Goal: Check status: Check status

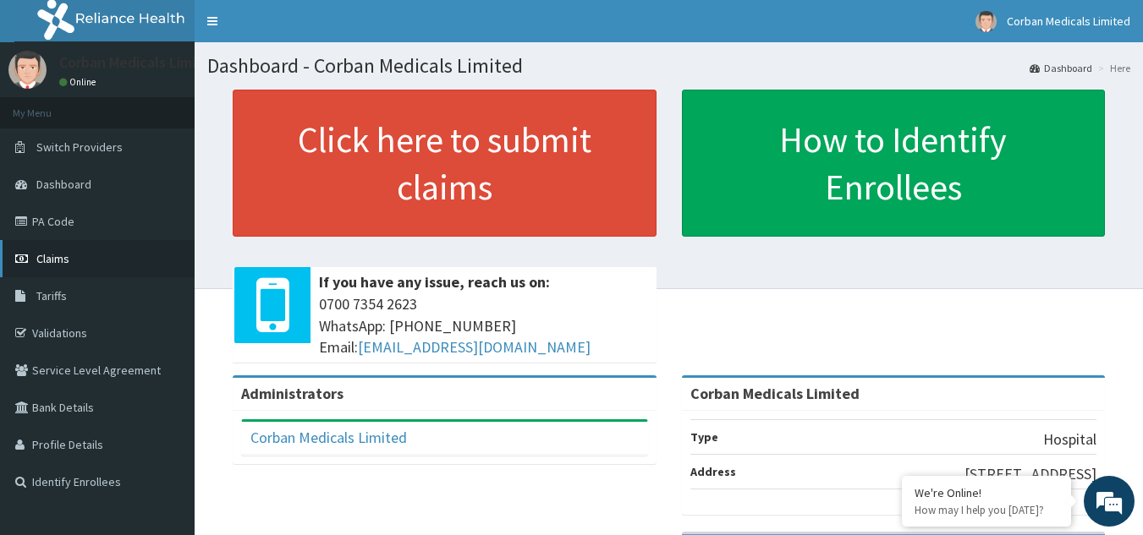
click at [87, 255] on link "Claims" at bounding box center [97, 258] width 195 height 37
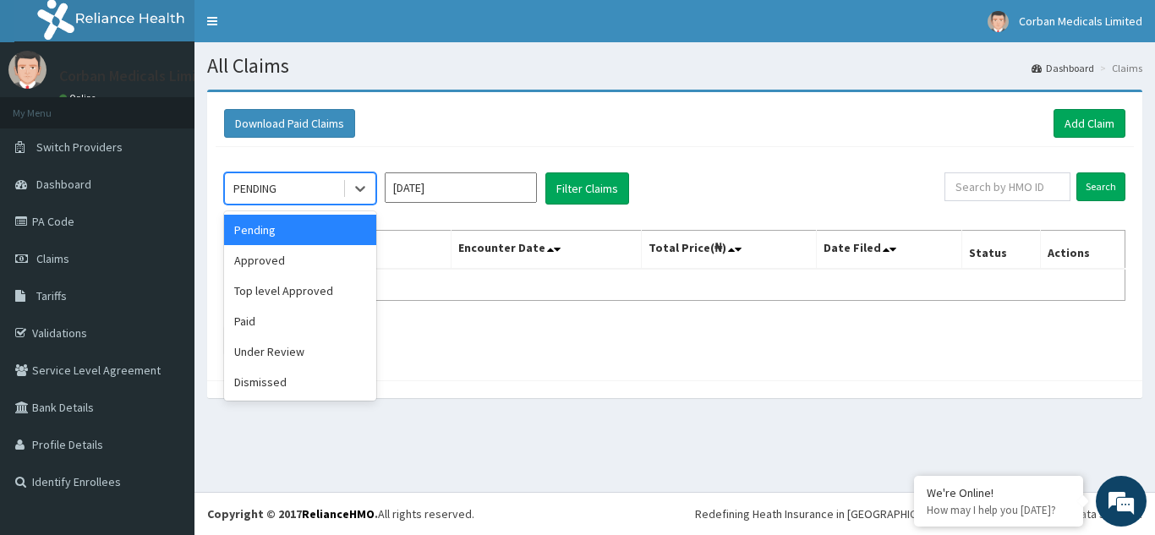
click at [256, 186] on div "PENDING" at bounding box center [254, 188] width 43 height 17
click at [266, 313] on div "Paid" at bounding box center [300, 321] width 152 height 30
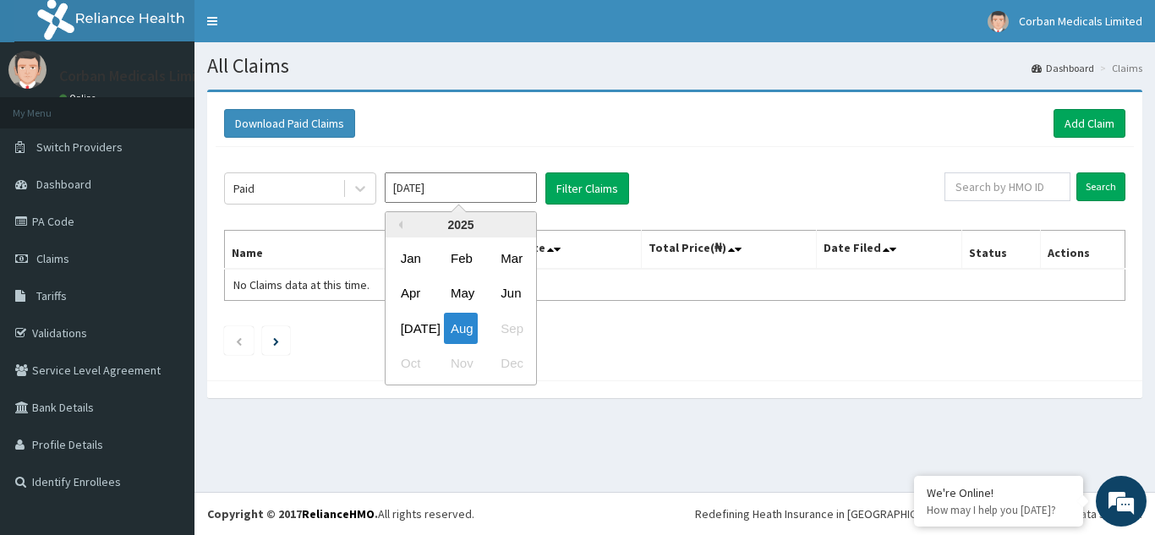
click at [489, 196] on input "[DATE]" at bounding box center [461, 188] width 152 height 30
click at [412, 334] on div "[DATE]" at bounding box center [411, 328] width 34 height 31
type input "[DATE]"
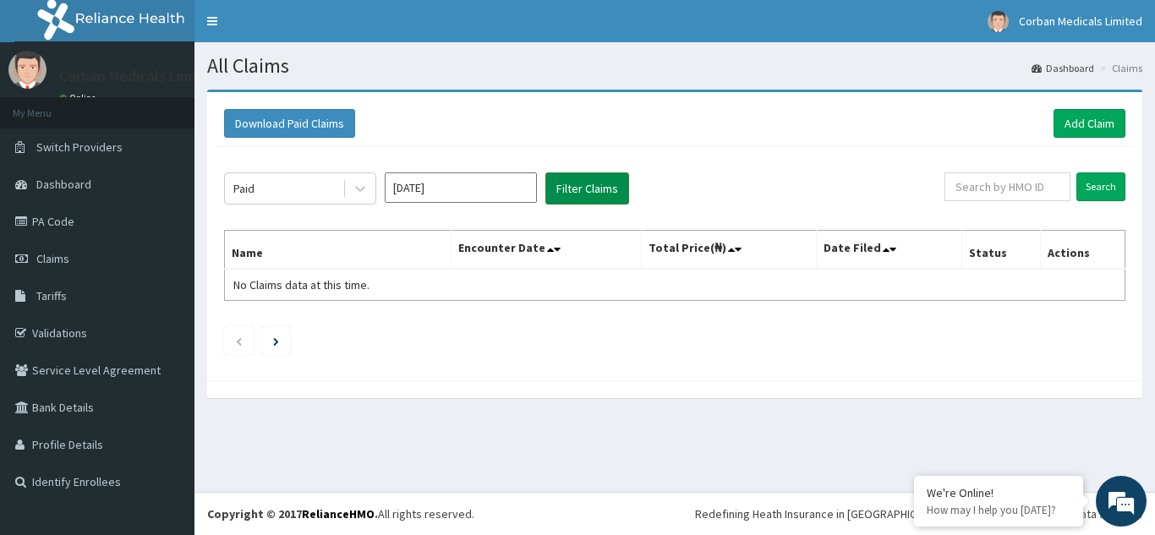
click at [584, 202] on button "Filter Claims" at bounding box center [588, 189] width 84 height 32
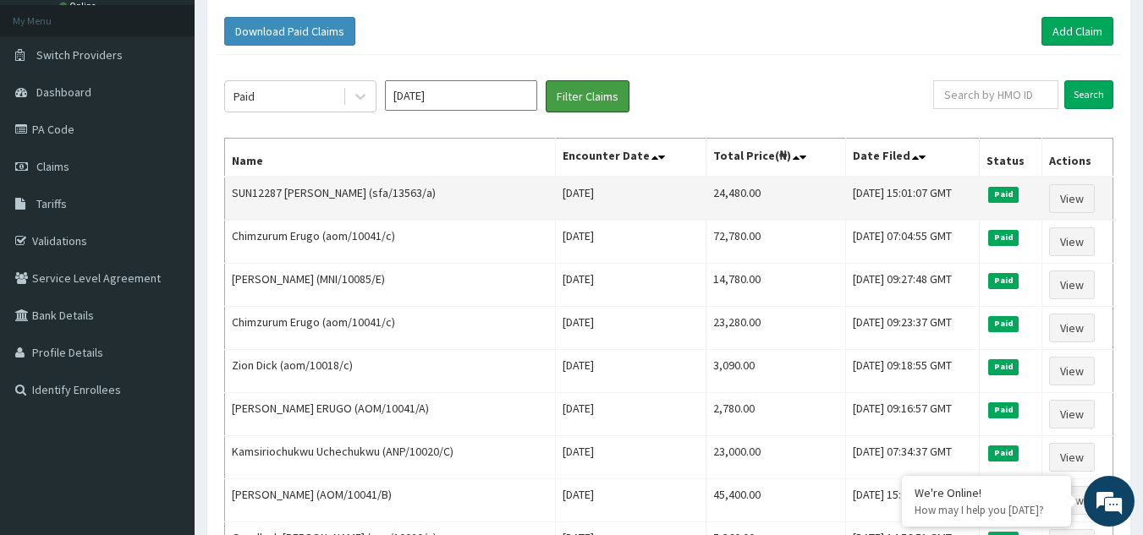
scroll to position [98, 0]
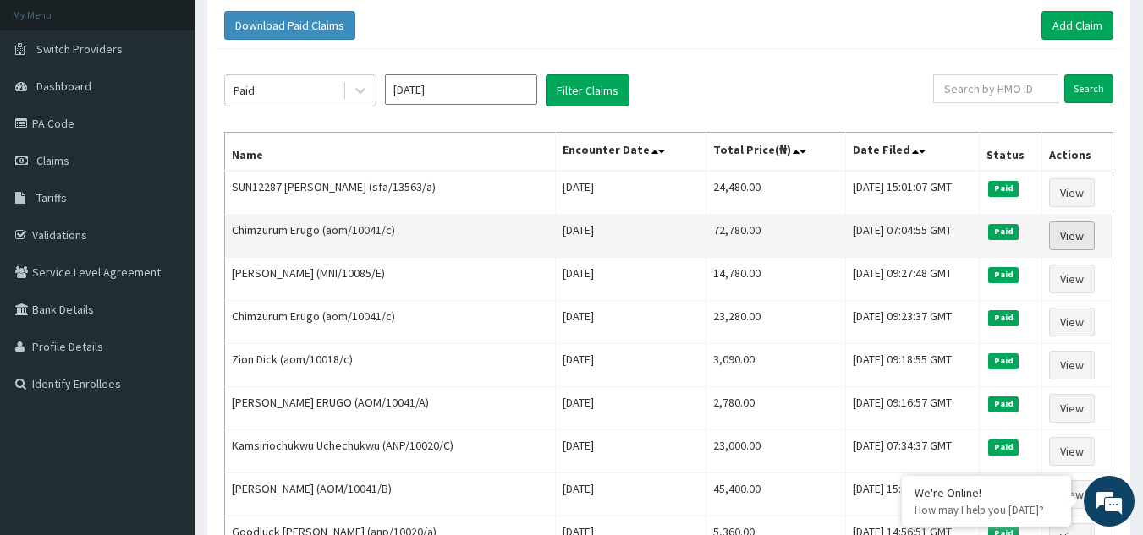
click at [1086, 241] on link "View" at bounding box center [1072, 236] width 46 height 29
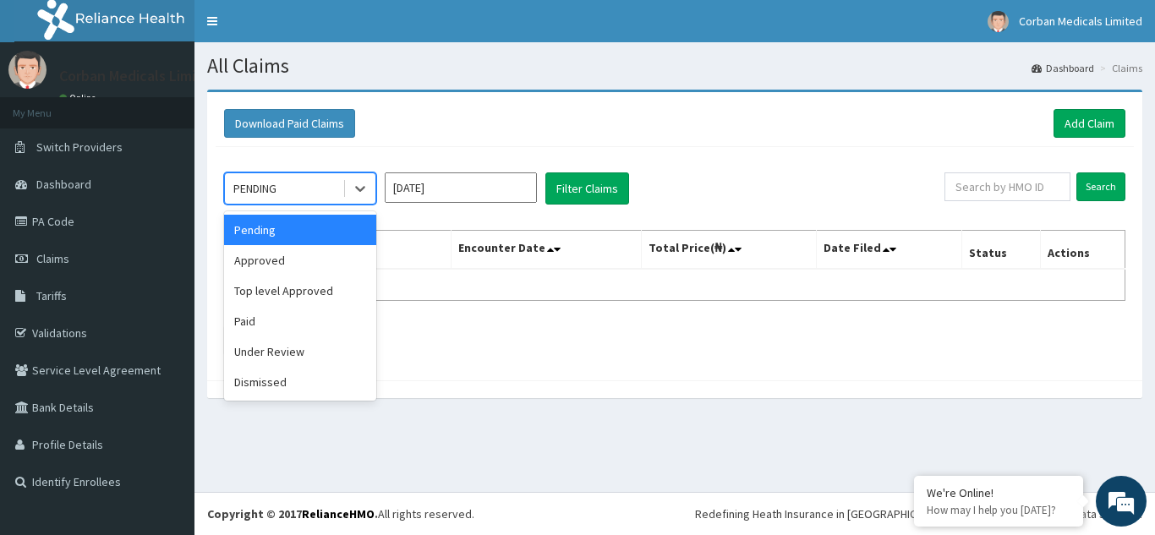
click at [337, 185] on div "PENDING" at bounding box center [284, 188] width 118 height 27
click at [289, 321] on div "Paid" at bounding box center [300, 321] width 152 height 30
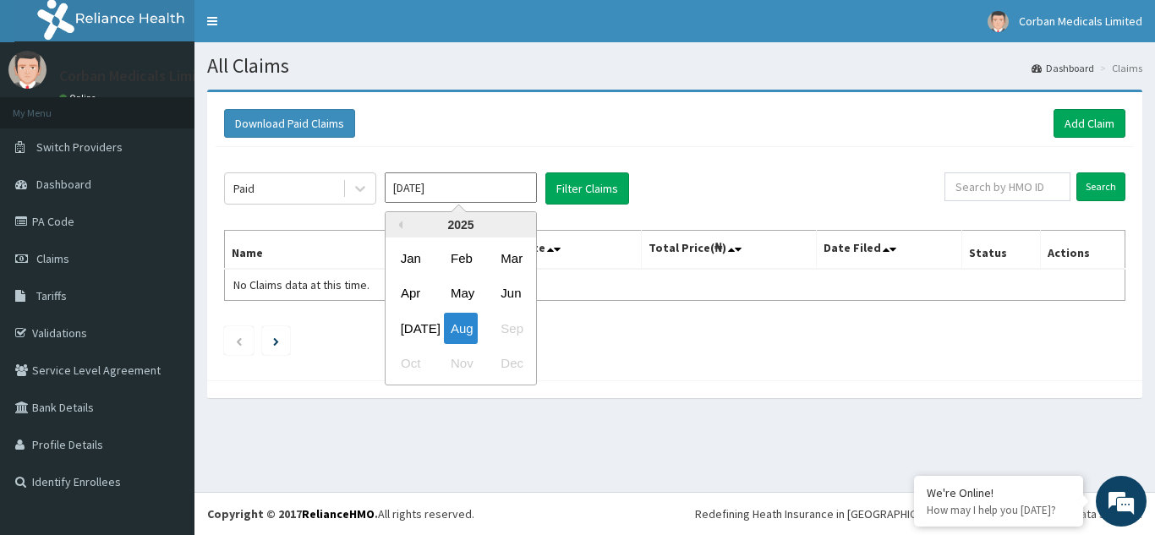
click at [500, 195] on input "[DATE]" at bounding box center [461, 188] width 152 height 30
click at [403, 322] on div "Jul" at bounding box center [411, 328] width 34 height 31
type input "Jul 2025"
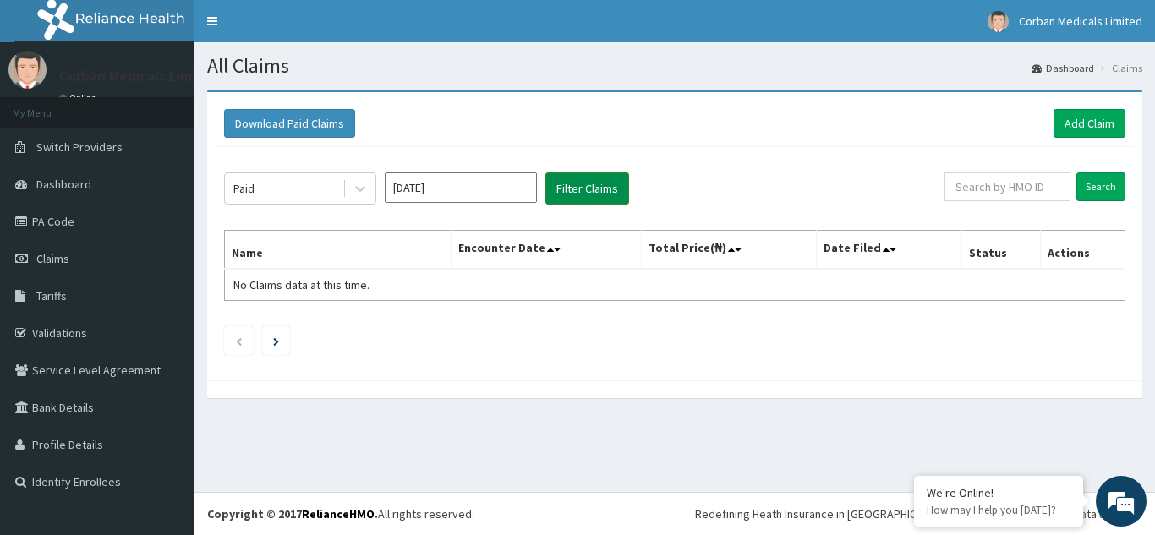
click at [610, 190] on button "Filter Claims" at bounding box center [588, 189] width 84 height 32
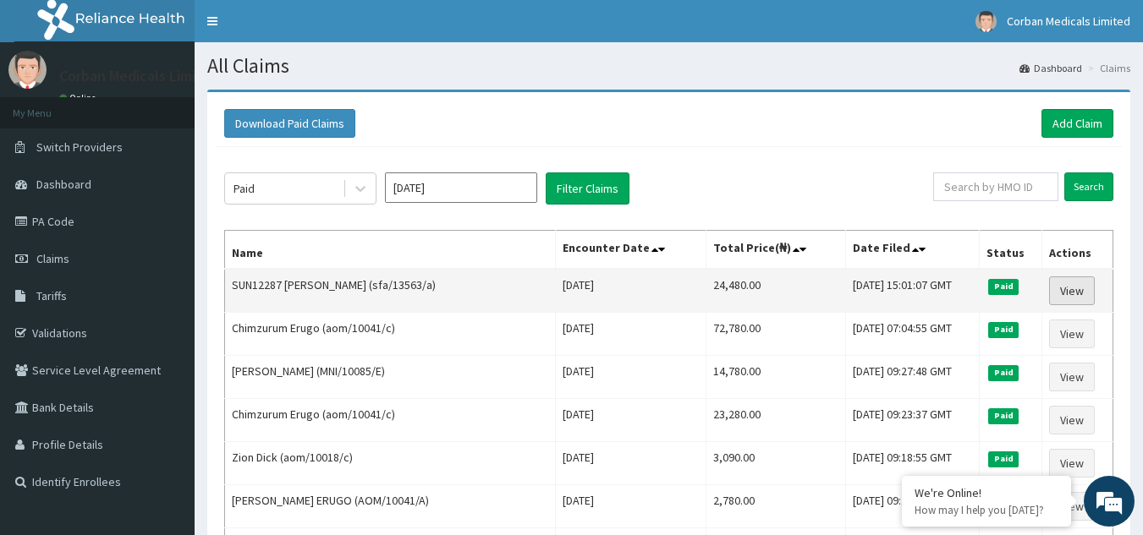
click at [1064, 278] on link "View" at bounding box center [1072, 291] width 46 height 29
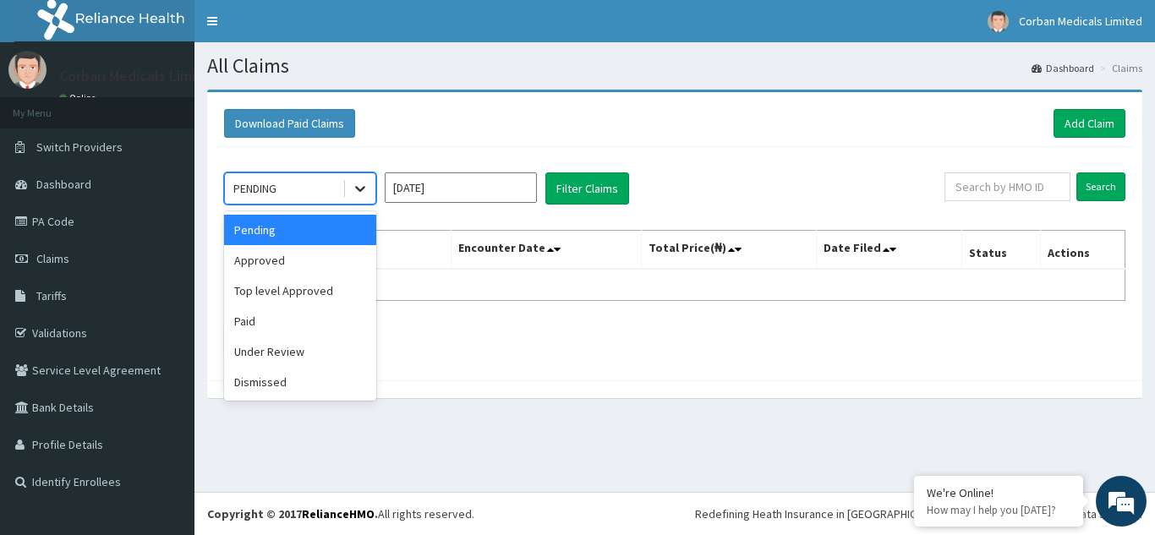
click at [360, 181] on icon at bounding box center [360, 188] width 17 height 17
click at [301, 264] on div "Approved" at bounding box center [300, 260] width 152 height 30
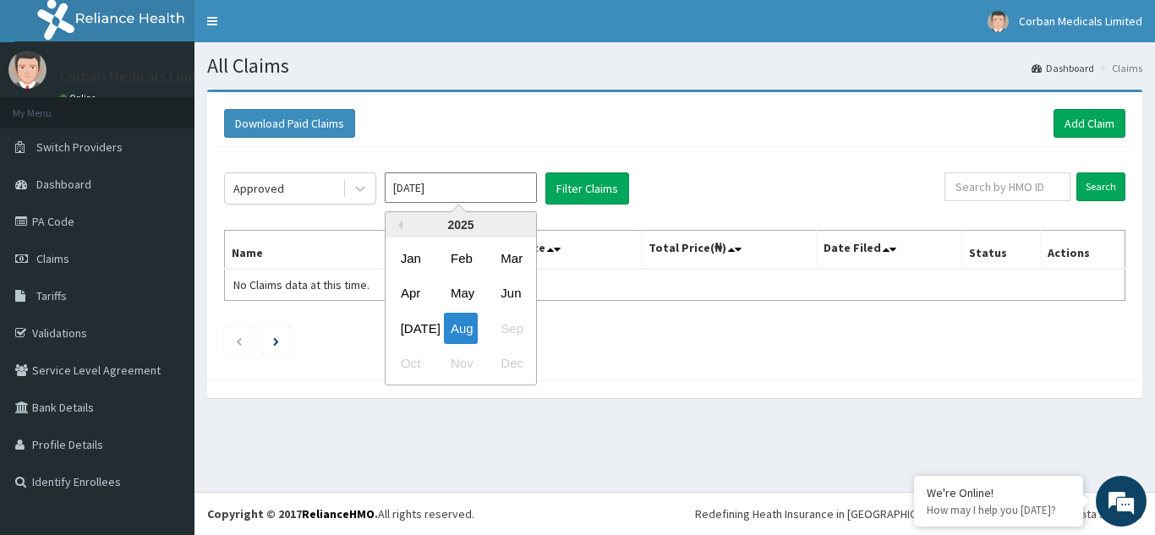
click at [421, 180] on input "[DATE]" at bounding box center [461, 188] width 152 height 30
click at [421, 326] on div "Jul" at bounding box center [411, 328] width 34 height 31
type input "Jul 2025"
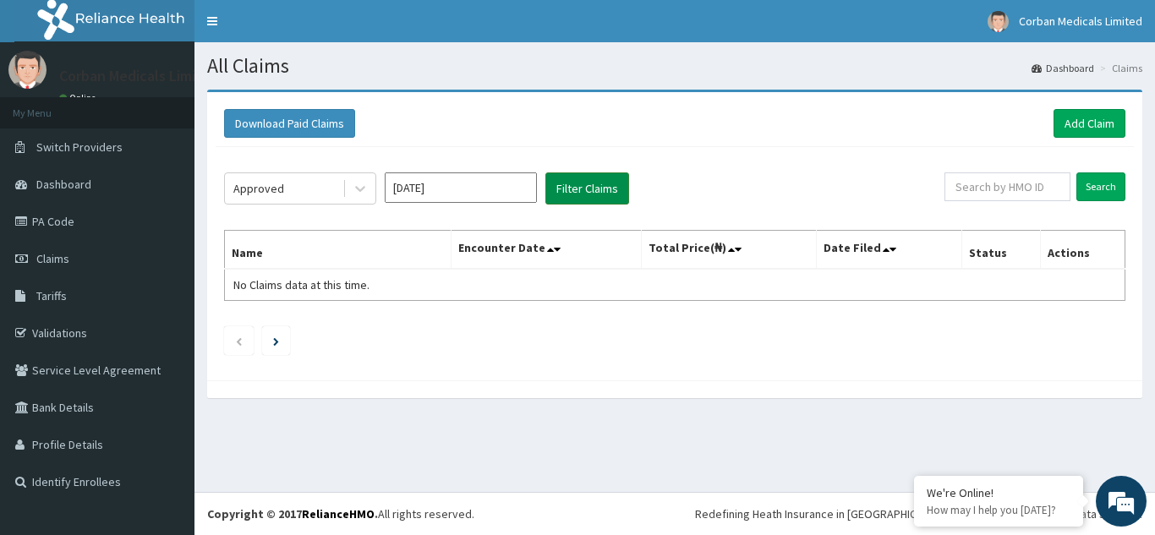
click at [587, 197] on button "Filter Claims" at bounding box center [588, 189] width 84 height 32
click at [358, 189] on icon at bounding box center [360, 190] width 10 height 6
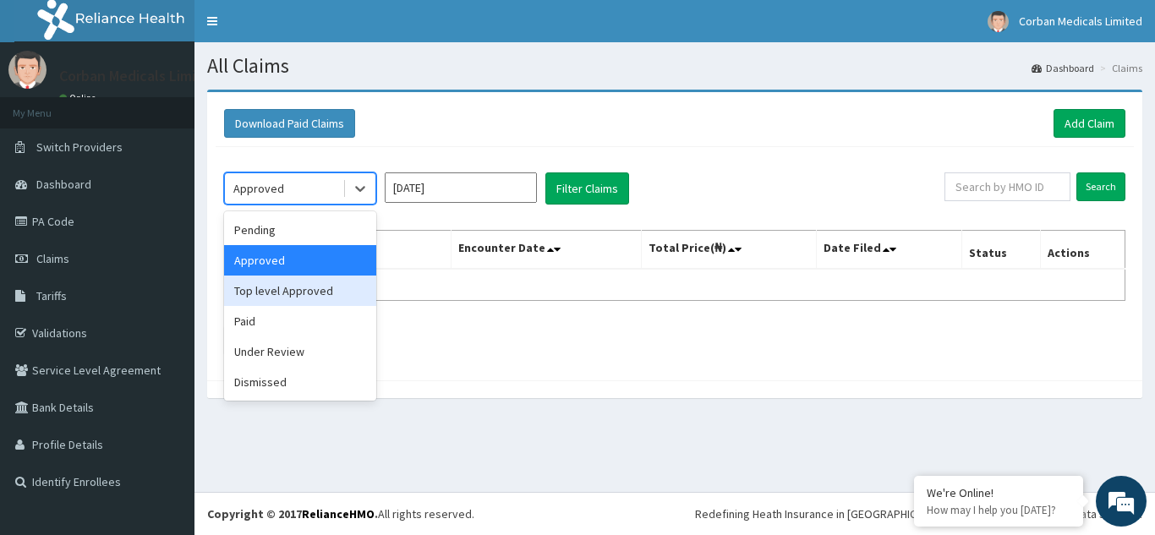
click at [319, 282] on div "Top level Approved" at bounding box center [300, 291] width 152 height 30
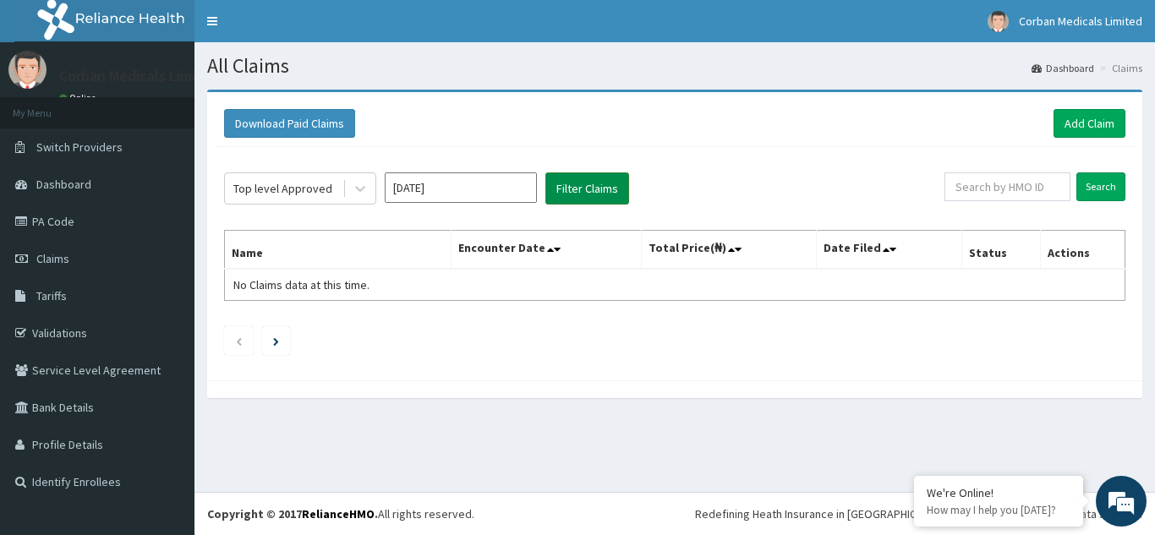
click at [588, 184] on button "Filter Claims" at bounding box center [588, 189] width 84 height 32
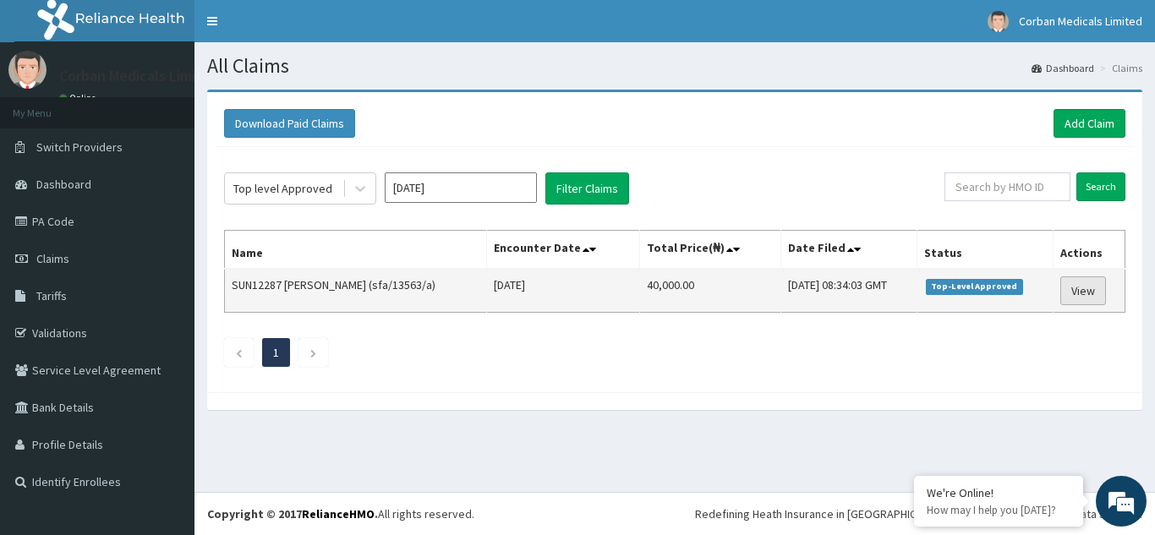
click at [1087, 293] on link "View" at bounding box center [1084, 291] width 46 height 29
